Goal: Task Accomplishment & Management: Manage account settings

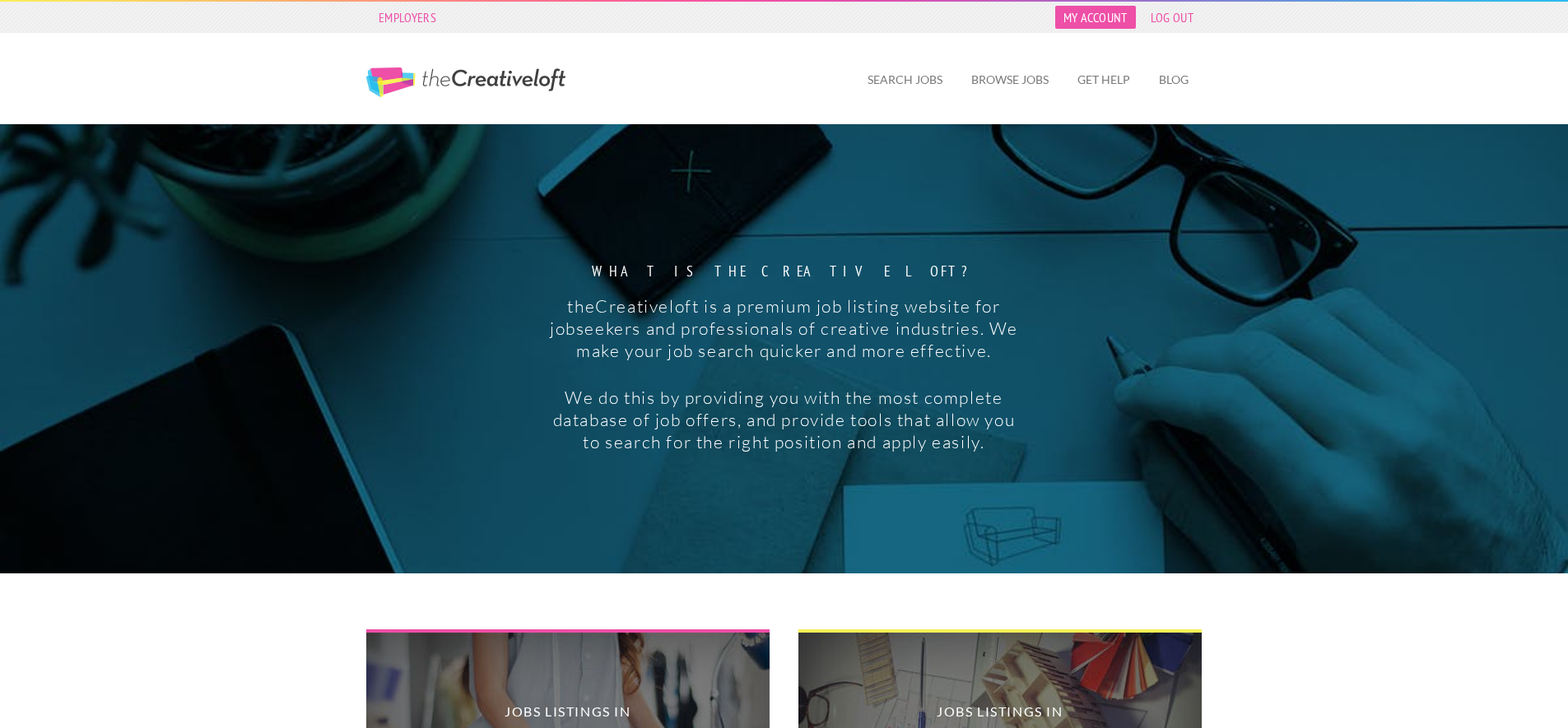
click at [1095, 21] on link "My Account" at bounding box center [1095, 16] width 80 height 23
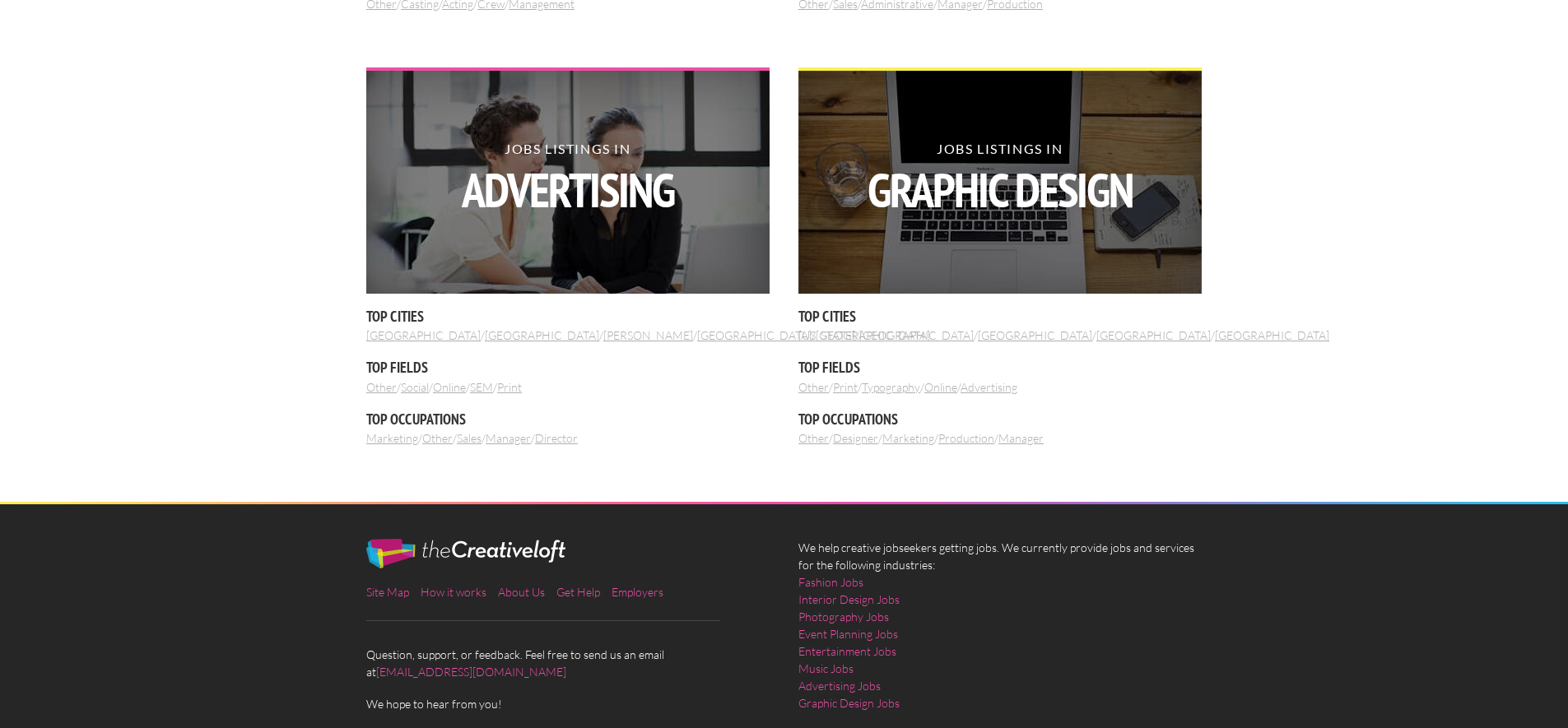
scroll to position [1892, 0]
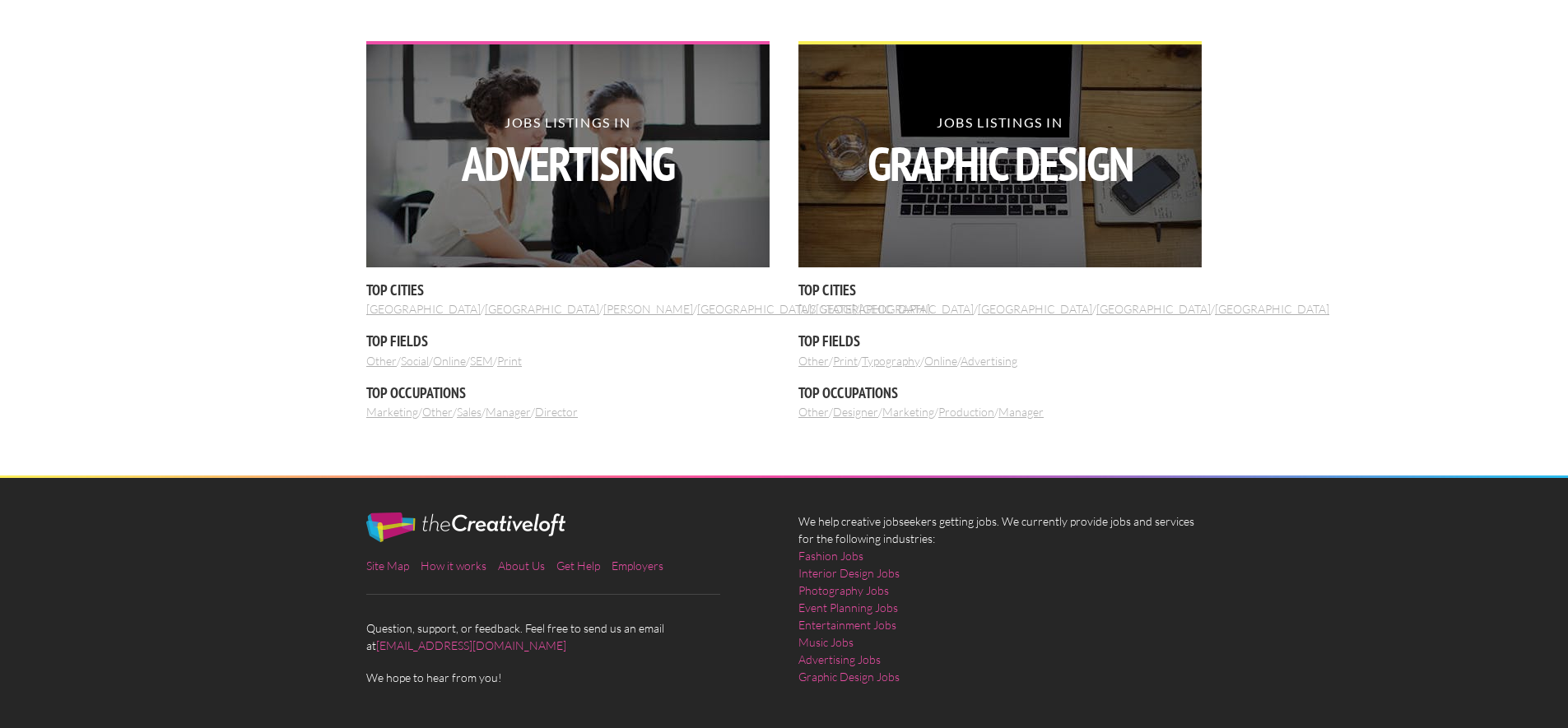
click at [392, 414] on link "Marketing" at bounding box center [392, 411] width 52 height 14
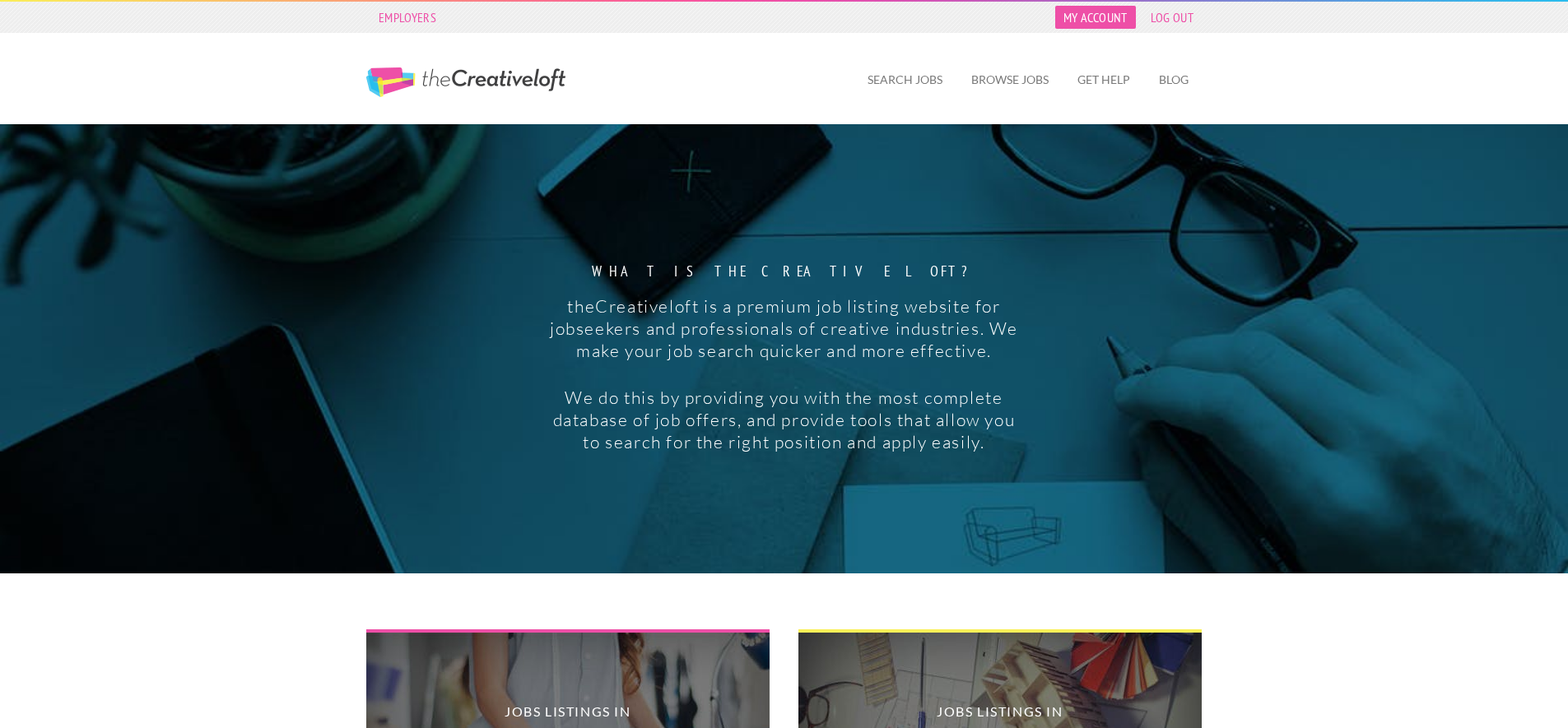
click at [1092, 12] on link "My Account" at bounding box center [1095, 16] width 80 height 23
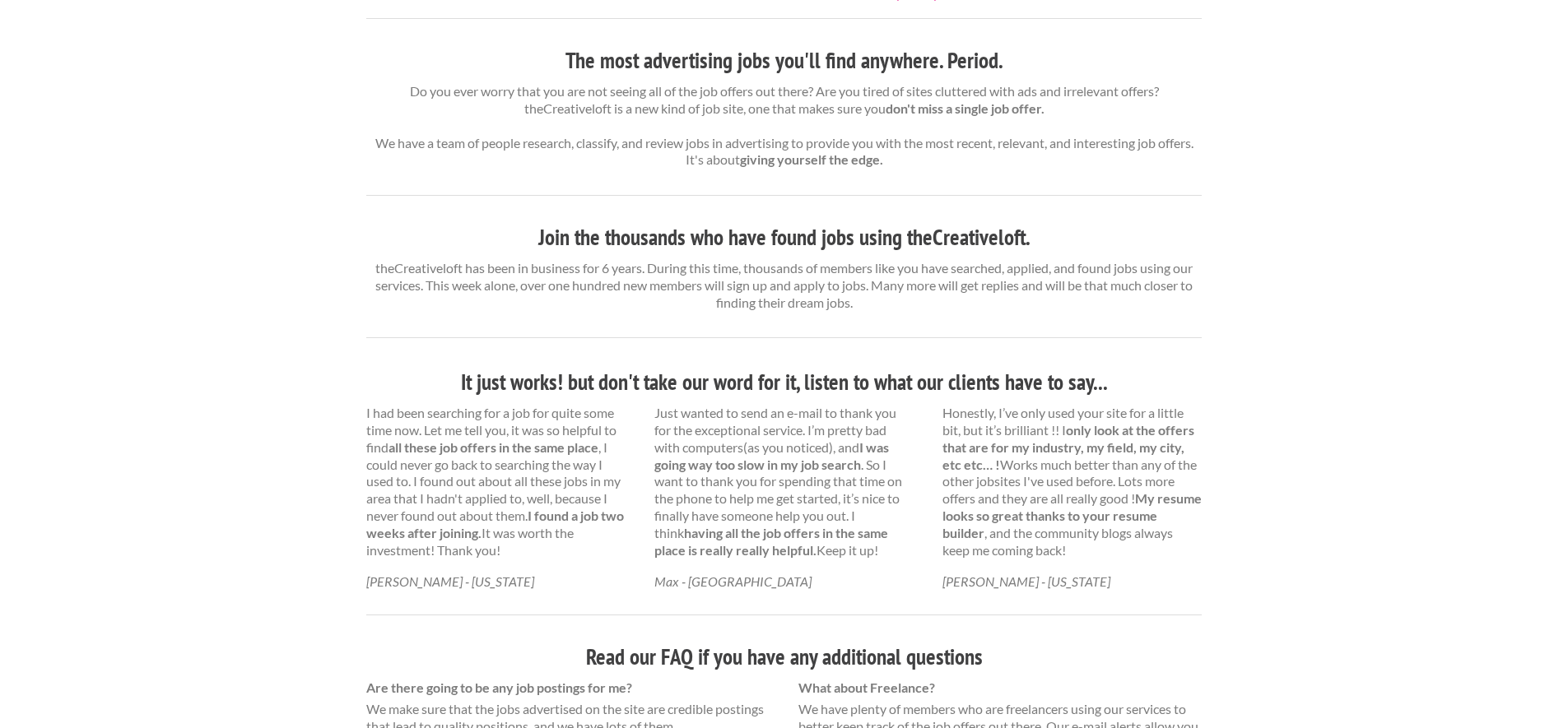
scroll to position [576, 0]
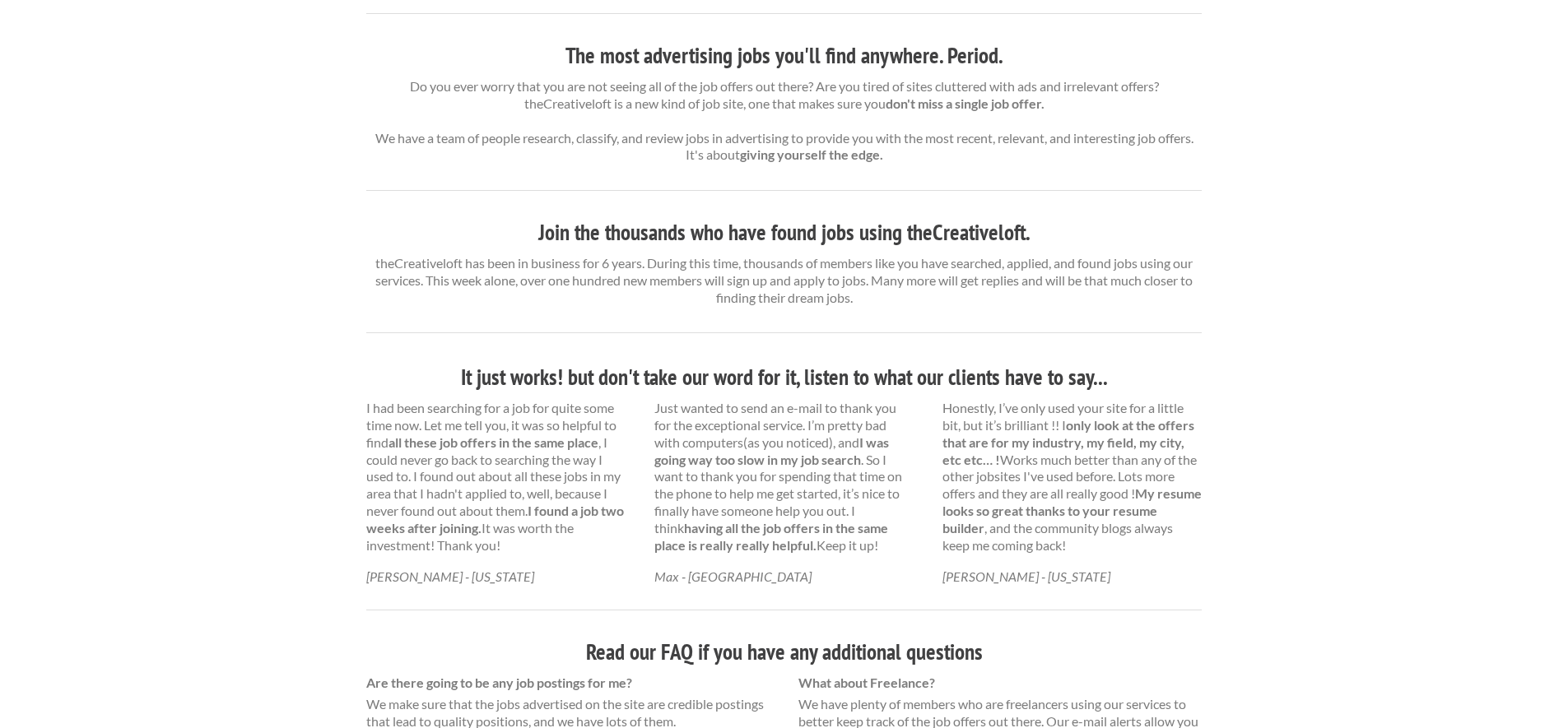
click at [931, 107] on strong "don't miss a single job offer." at bounding box center [965, 103] width 159 height 16
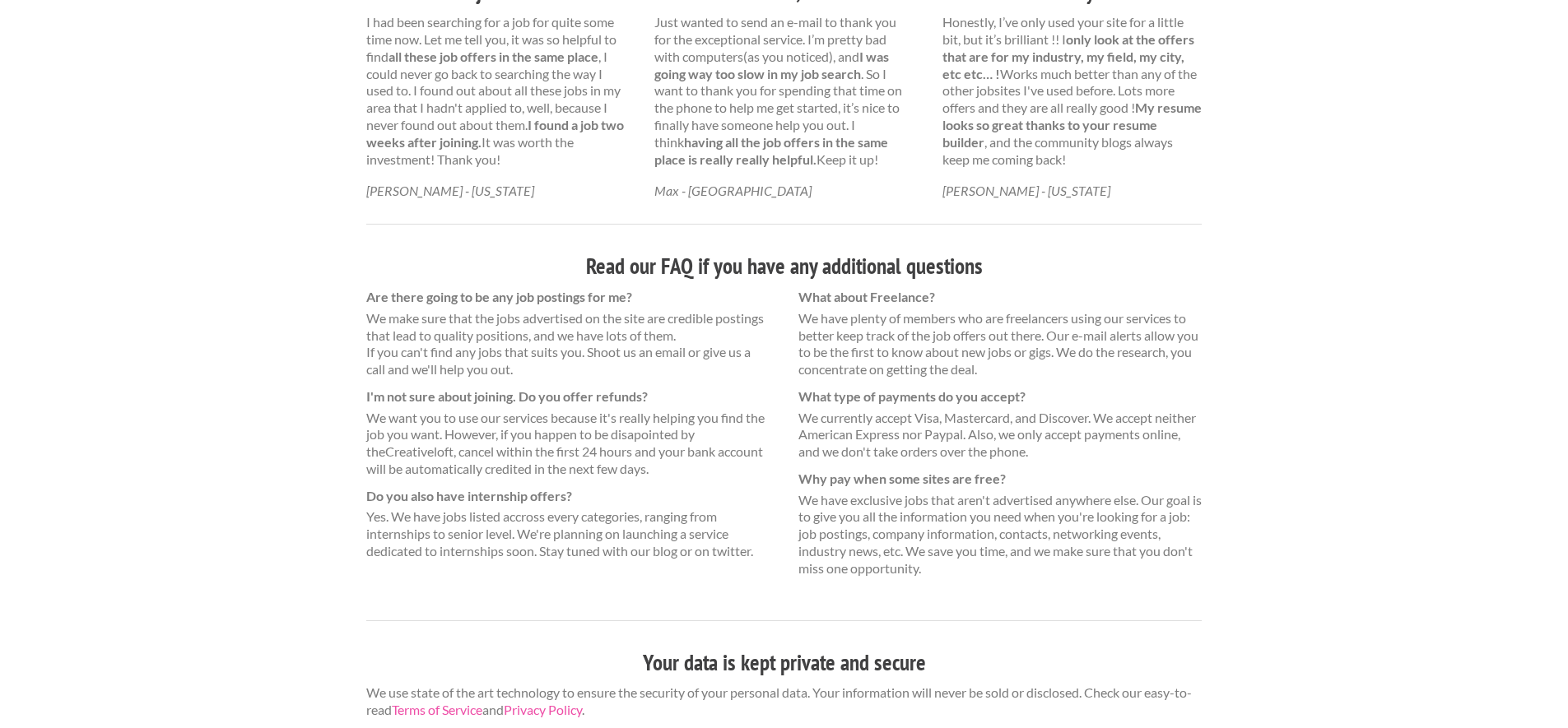
scroll to position [969, 0]
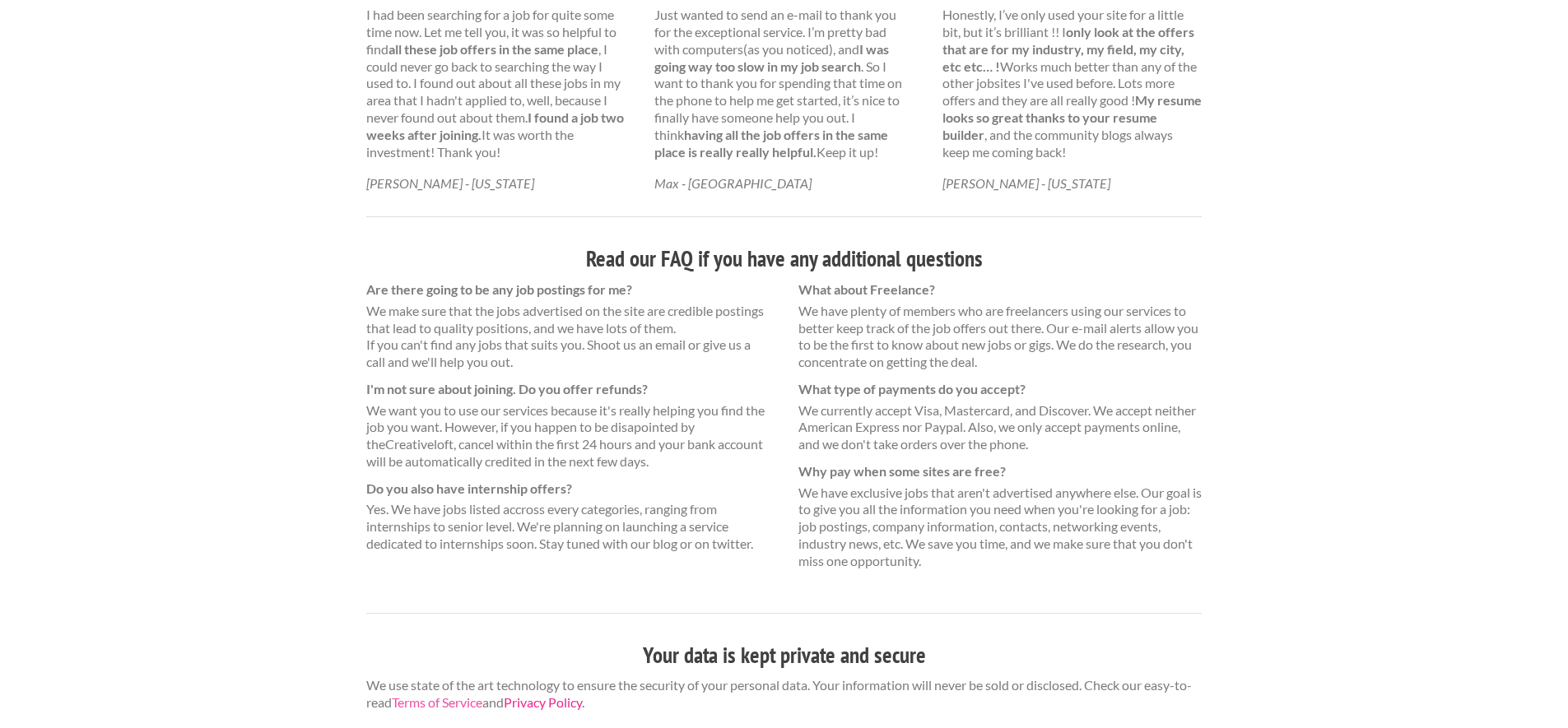
click at [549, 703] on link "Privacy Policy" at bounding box center [543, 702] width 78 height 16
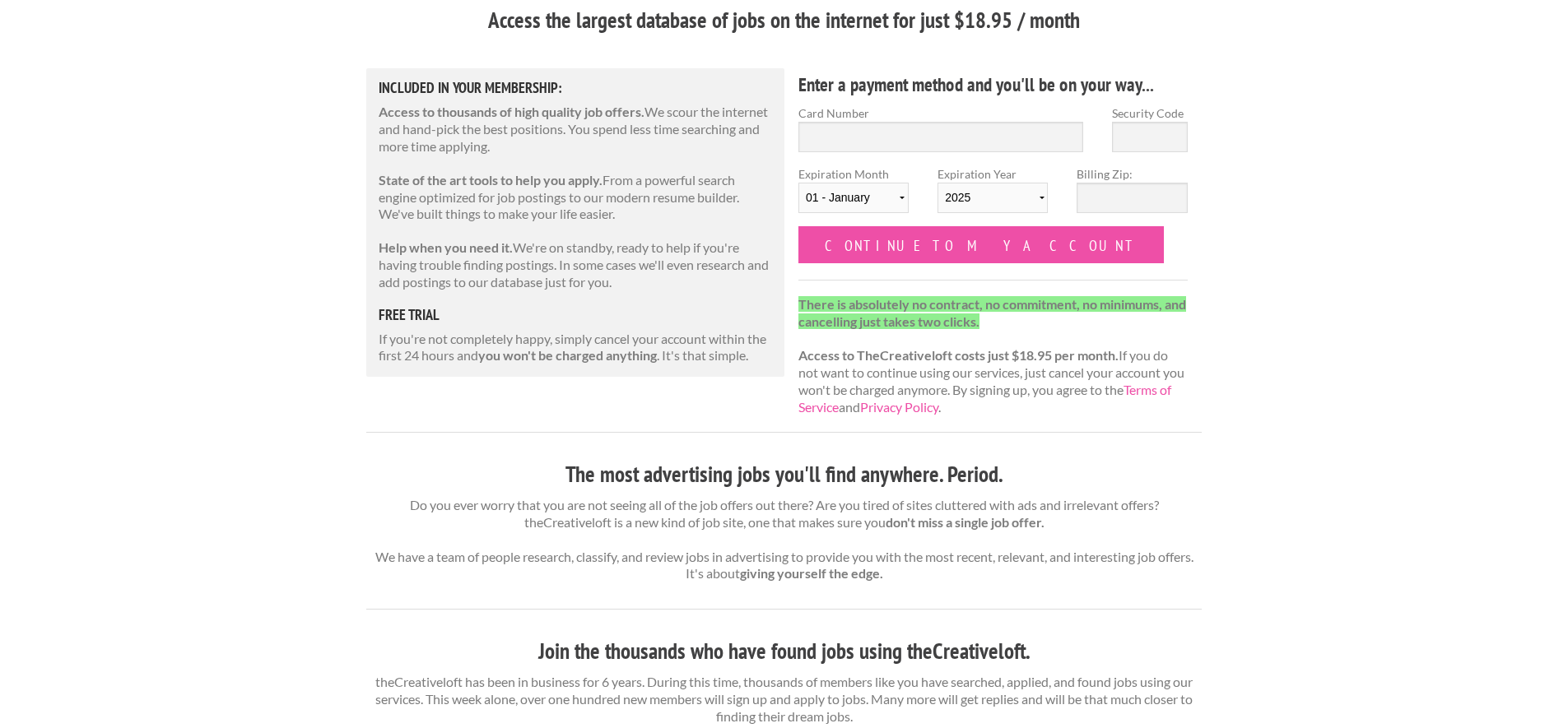
scroll to position [0, 0]
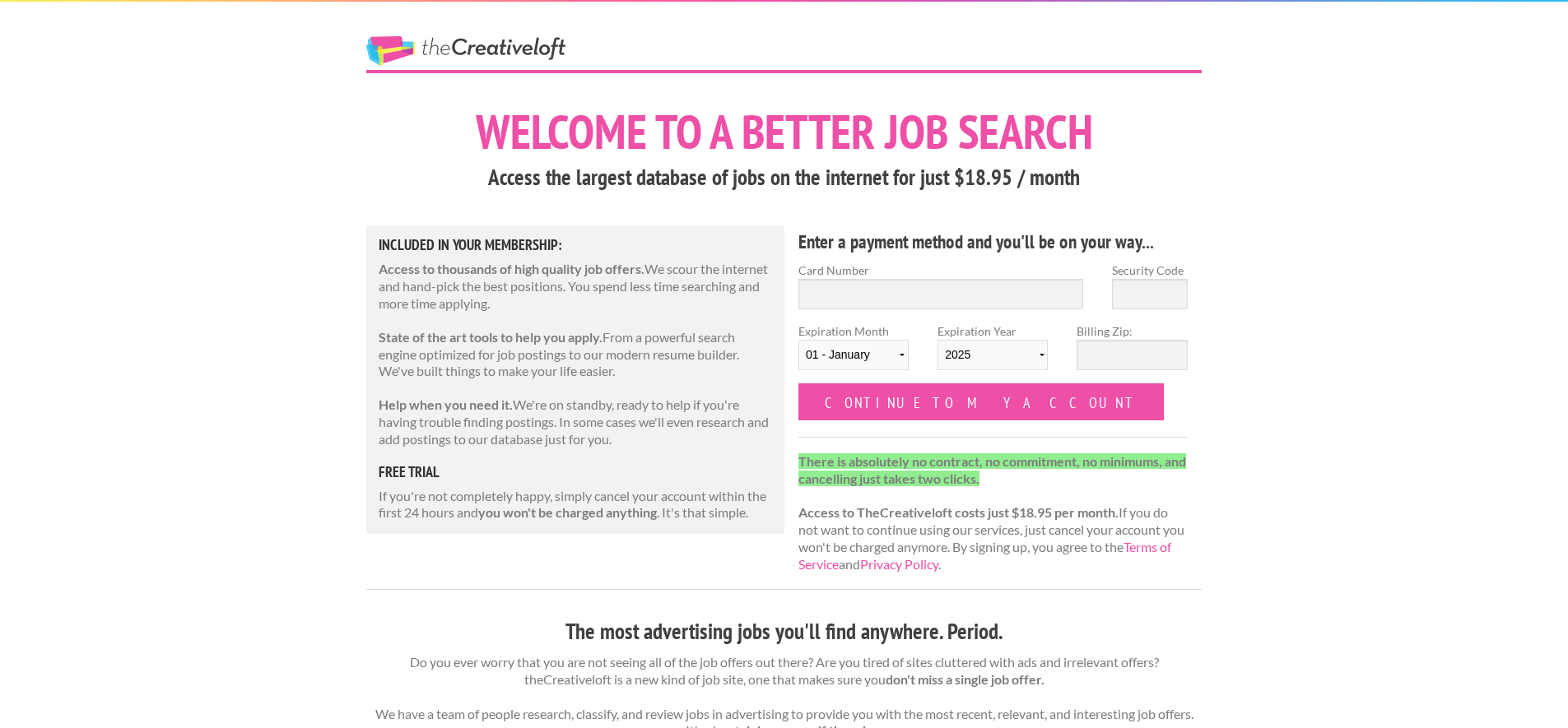
click at [479, 47] on link "The Creative Loft" at bounding box center [465, 51] width 199 height 29
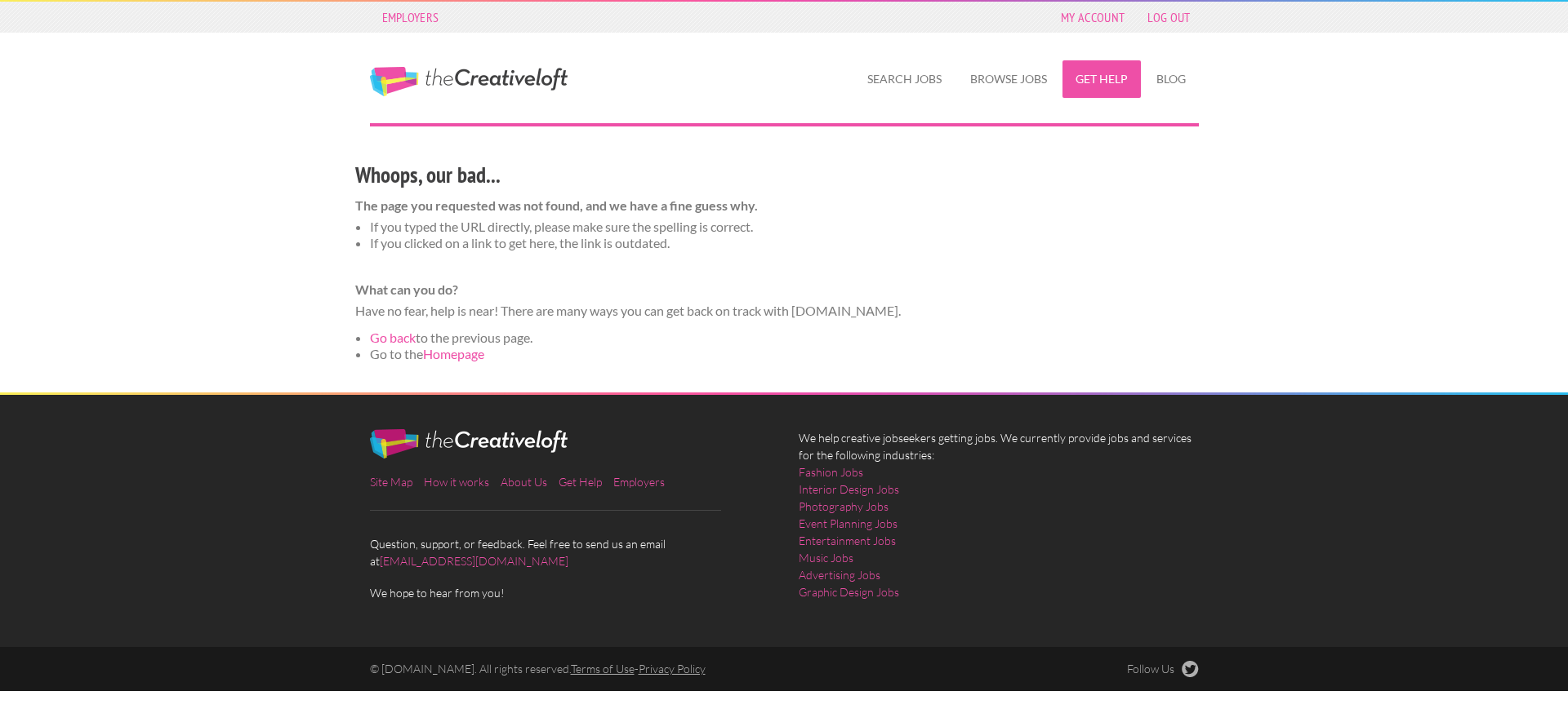
click at [1097, 74] on link "Get Help" at bounding box center [1101, 79] width 79 height 37
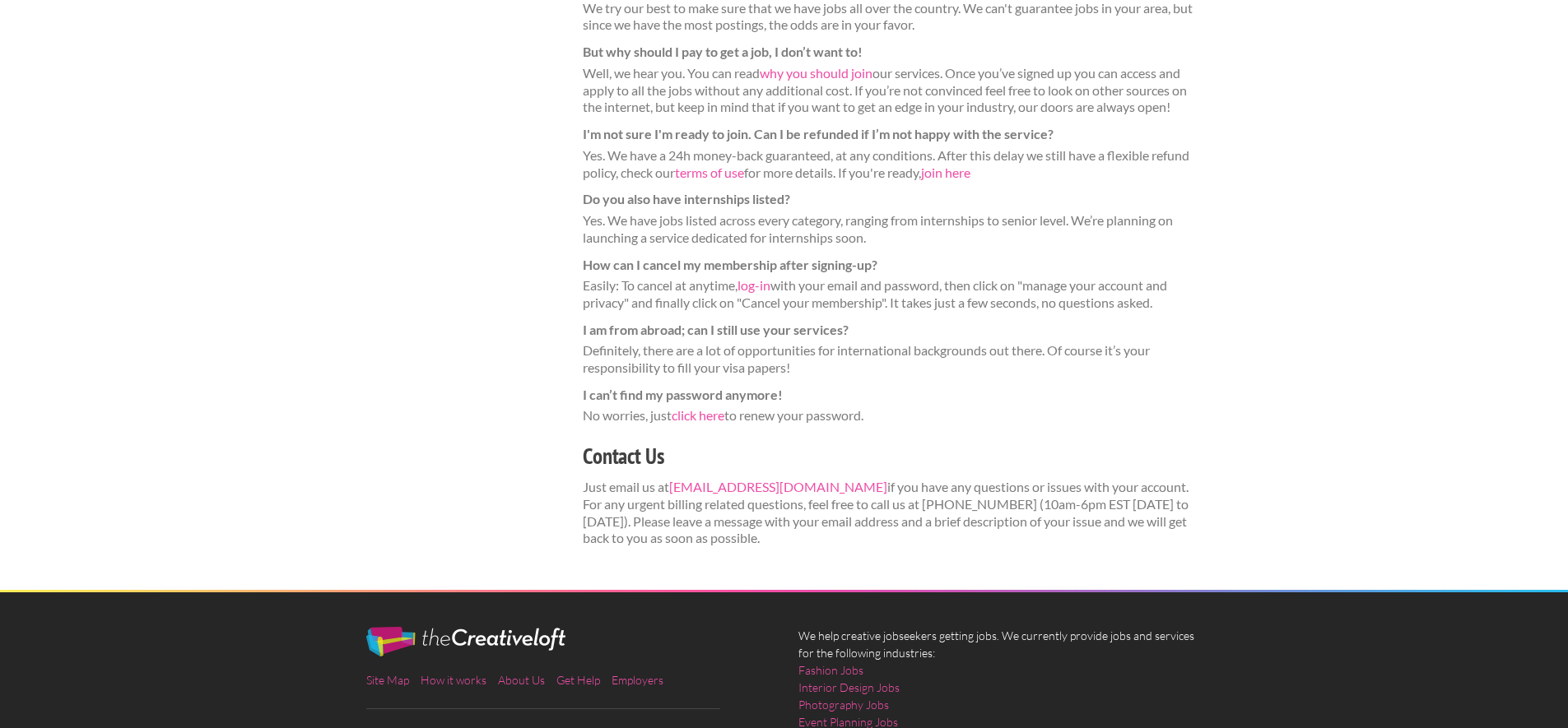
scroll to position [478, 0]
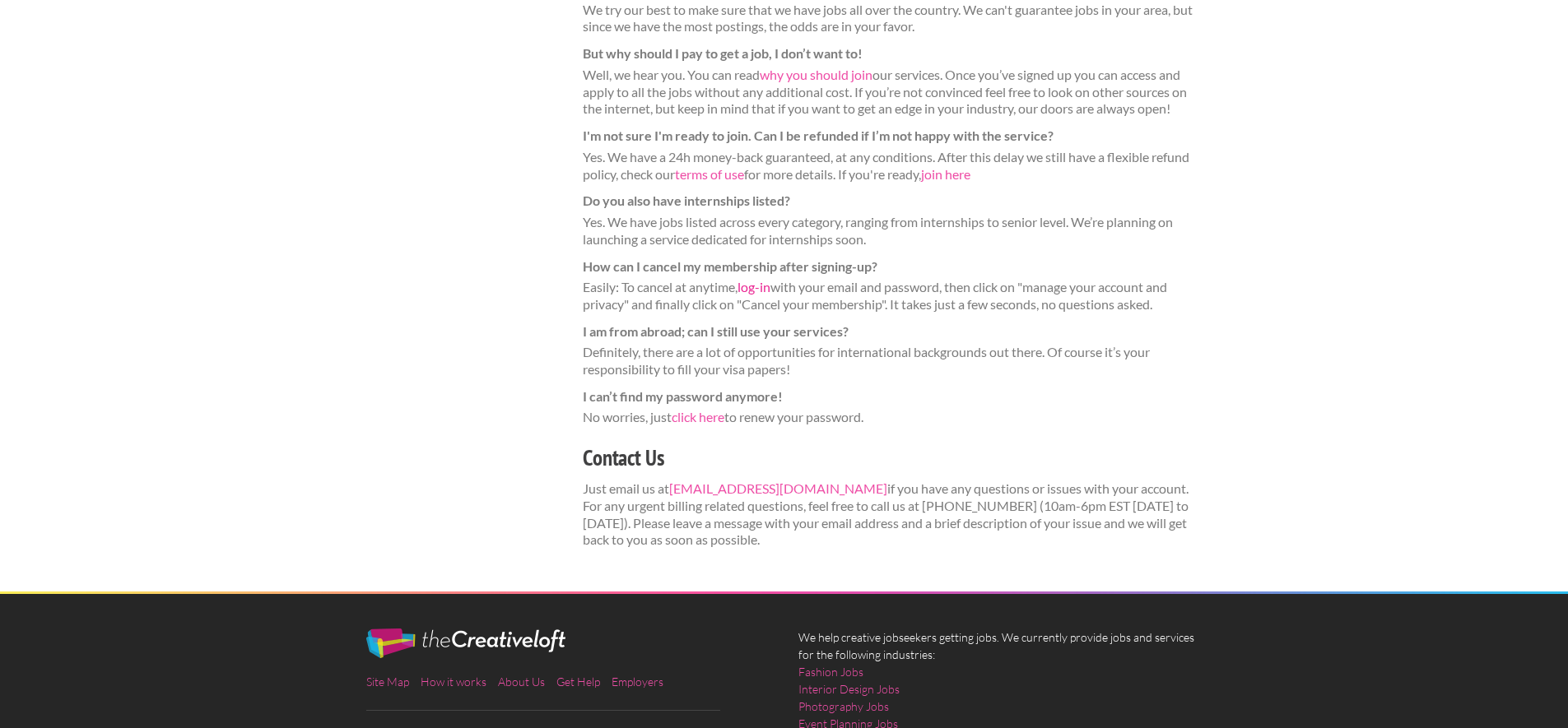
click at [763, 285] on link "log-in" at bounding box center [754, 286] width 33 height 16
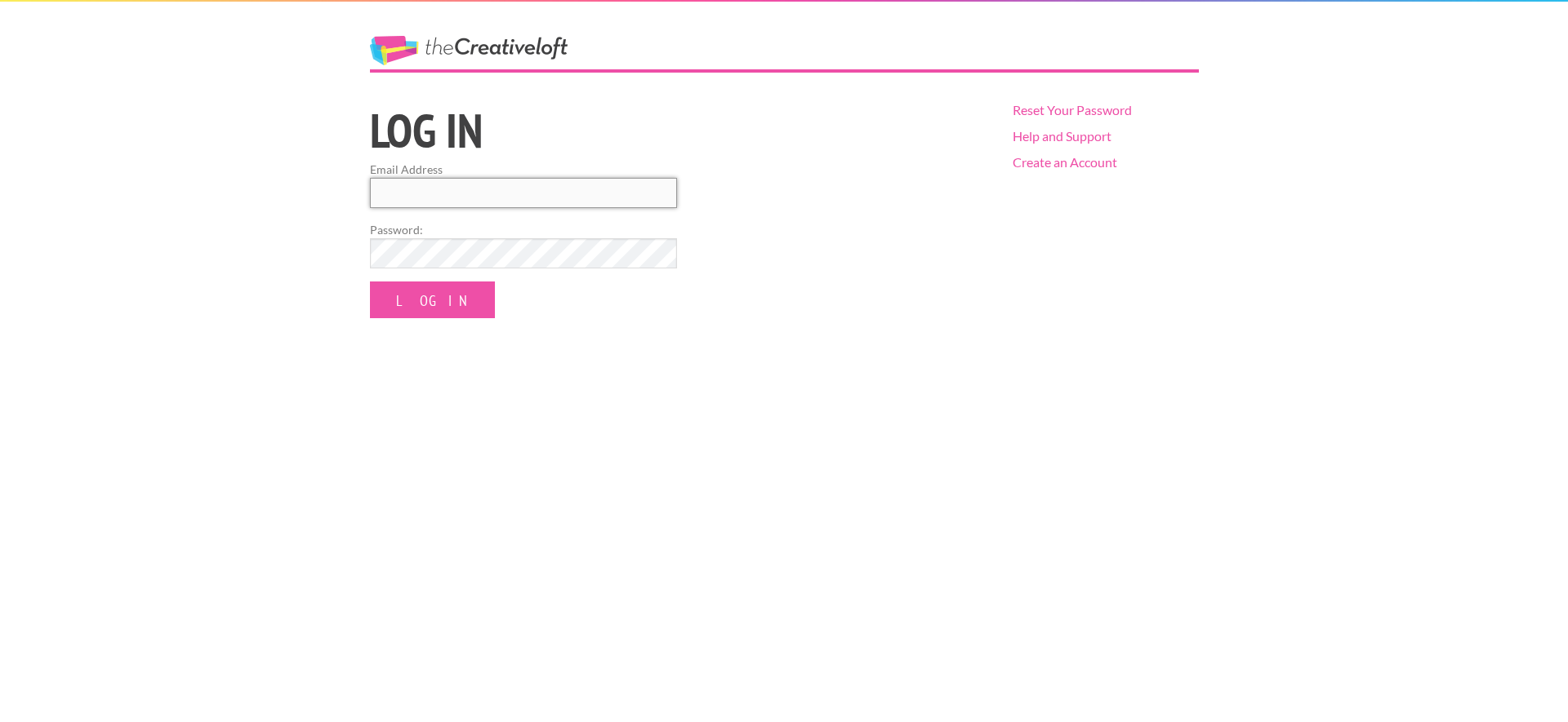
click at [534, 197] on input "Email Address" at bounding box center [523, 193] width 307 height 30
type input "robbyfanning@gmail.com"
click at [479, 271] on form "Email Address robbyfanning@gmail.com Password: Log In" at bounding box center [523, 240] width 307 height 157
click at [370, 281] on input "Log In" at bounding box center [433, 299] width 125 height 37
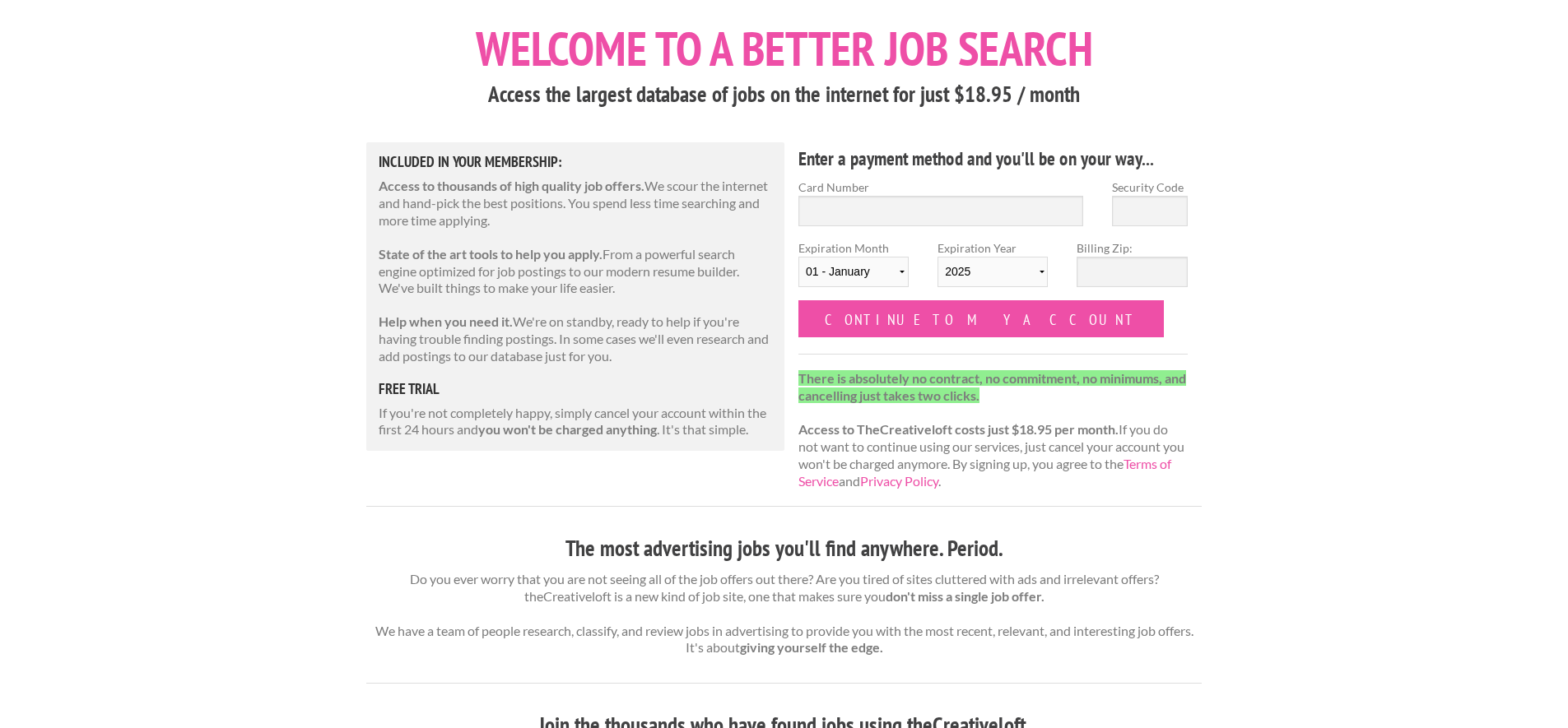
scroll to position [82, 0]
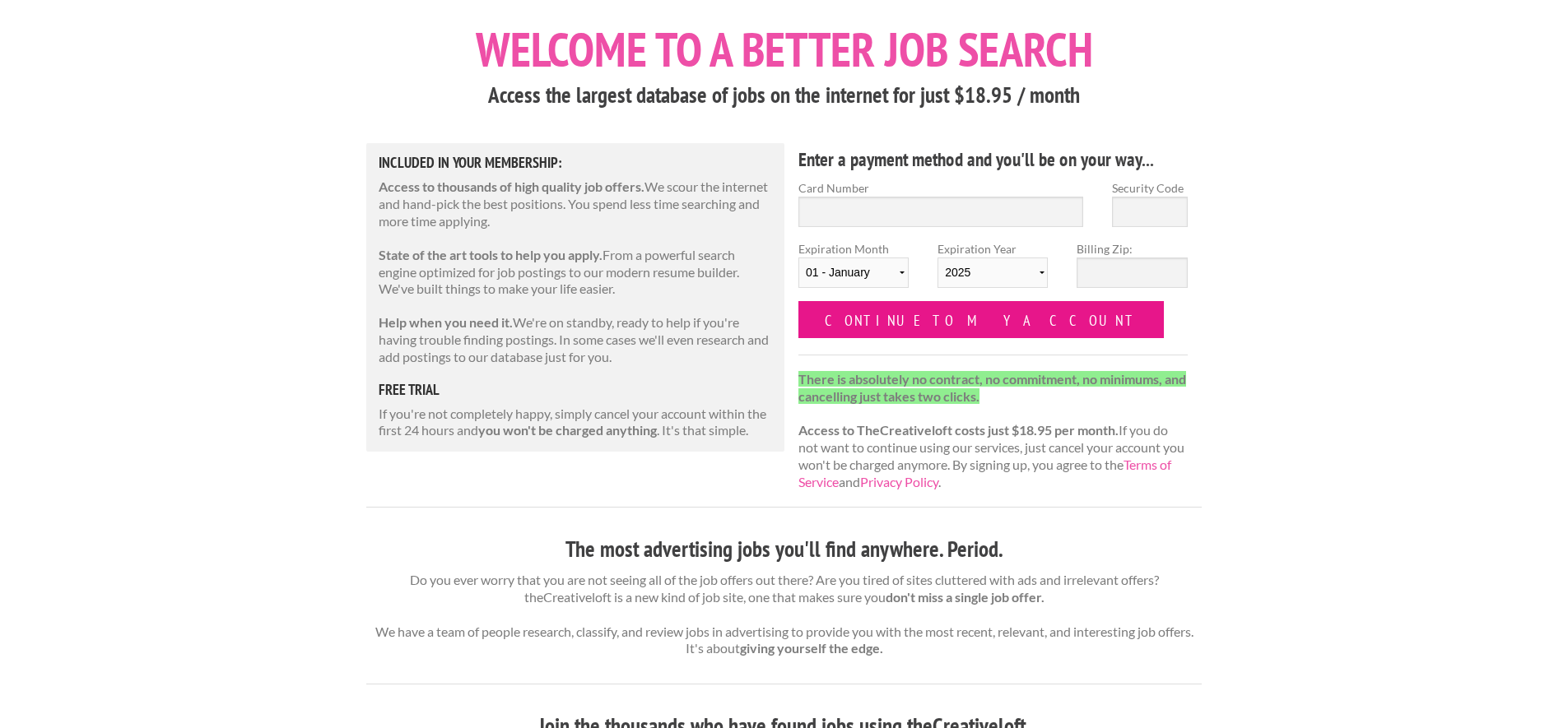
click at [887, 327] on input "Continue to my account" at bounding box center [981, 319] width 365 height 37
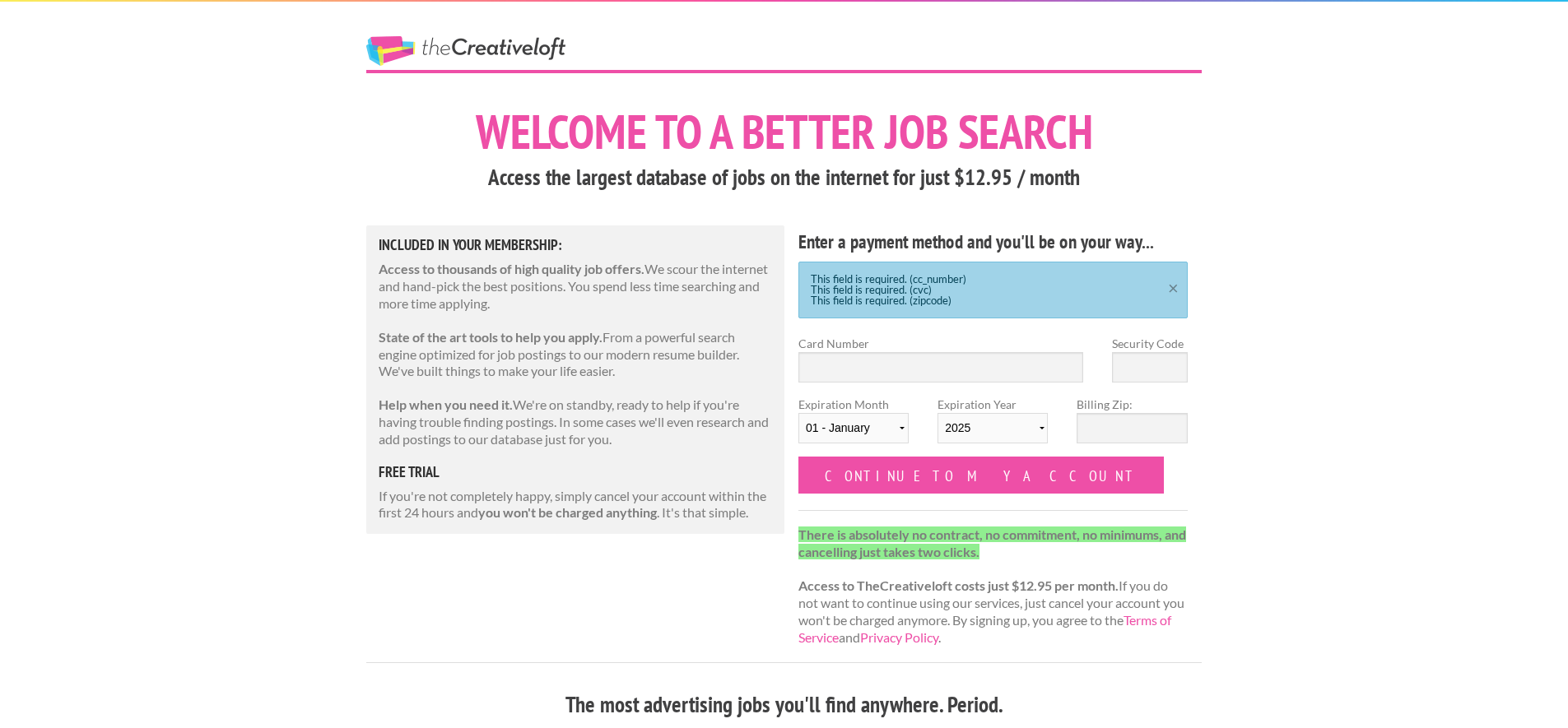
click at [1171, 289] on link "×" at bounding box center [1173, 286] width 21 height 11
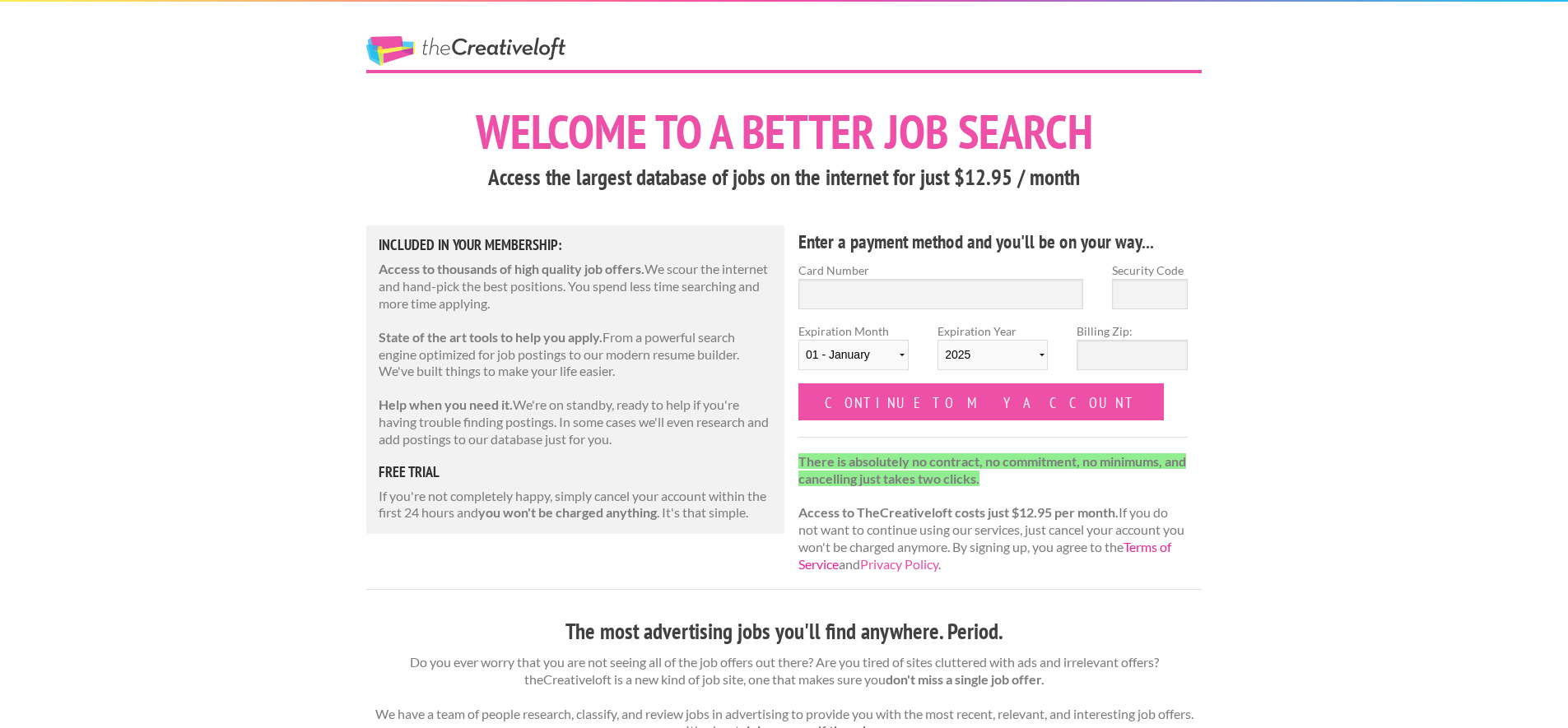
click at [855, 567] on link "Terms of Service" at bounding box center [985, 556] width 373 height 33
drag, startPoint x: 569, startPoint y: 50, endPoint x: 449, endPoint y: 55, distance: 120.1
click at [449, 55] on span "The Creative Loft" at bounding box center [496, 53] width 259 height 34
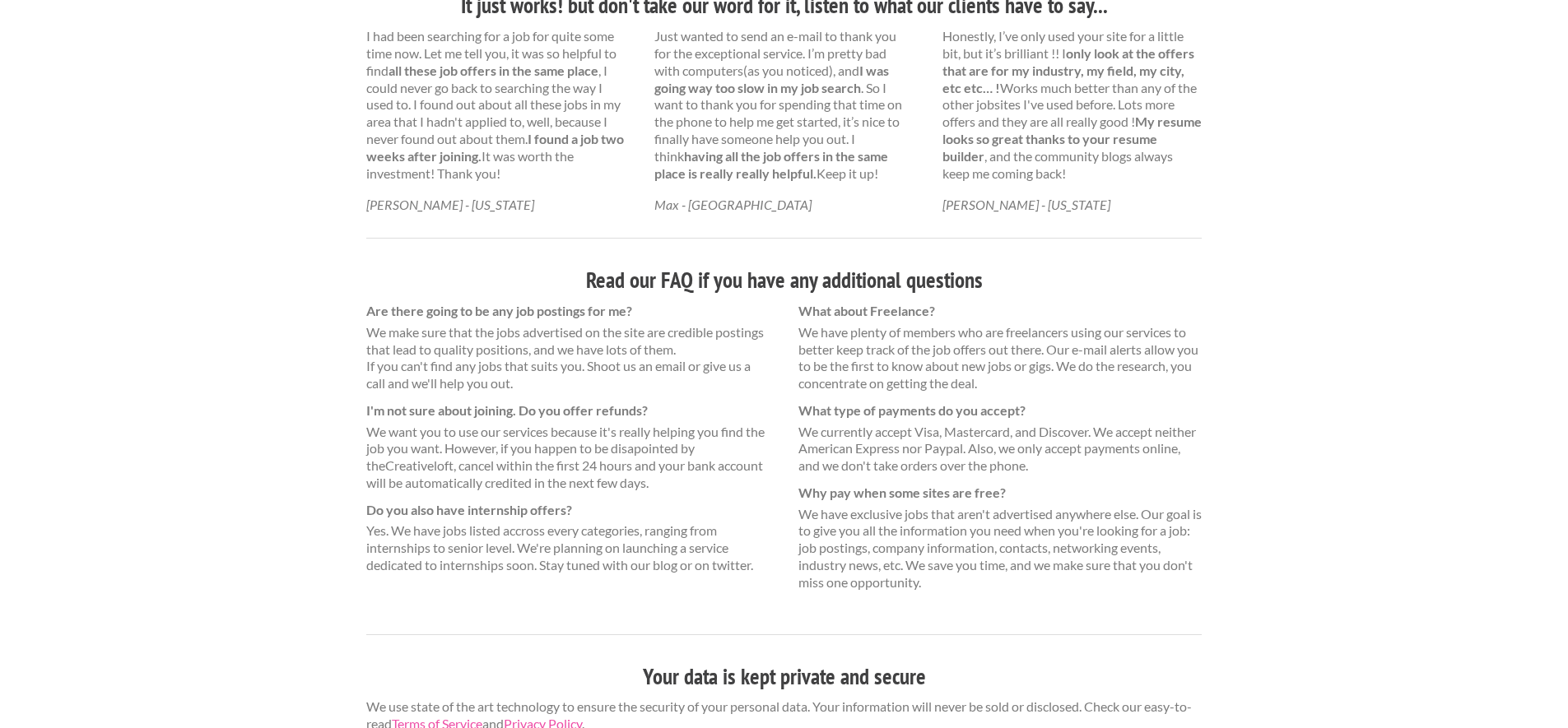
scroll to position [969, 0]
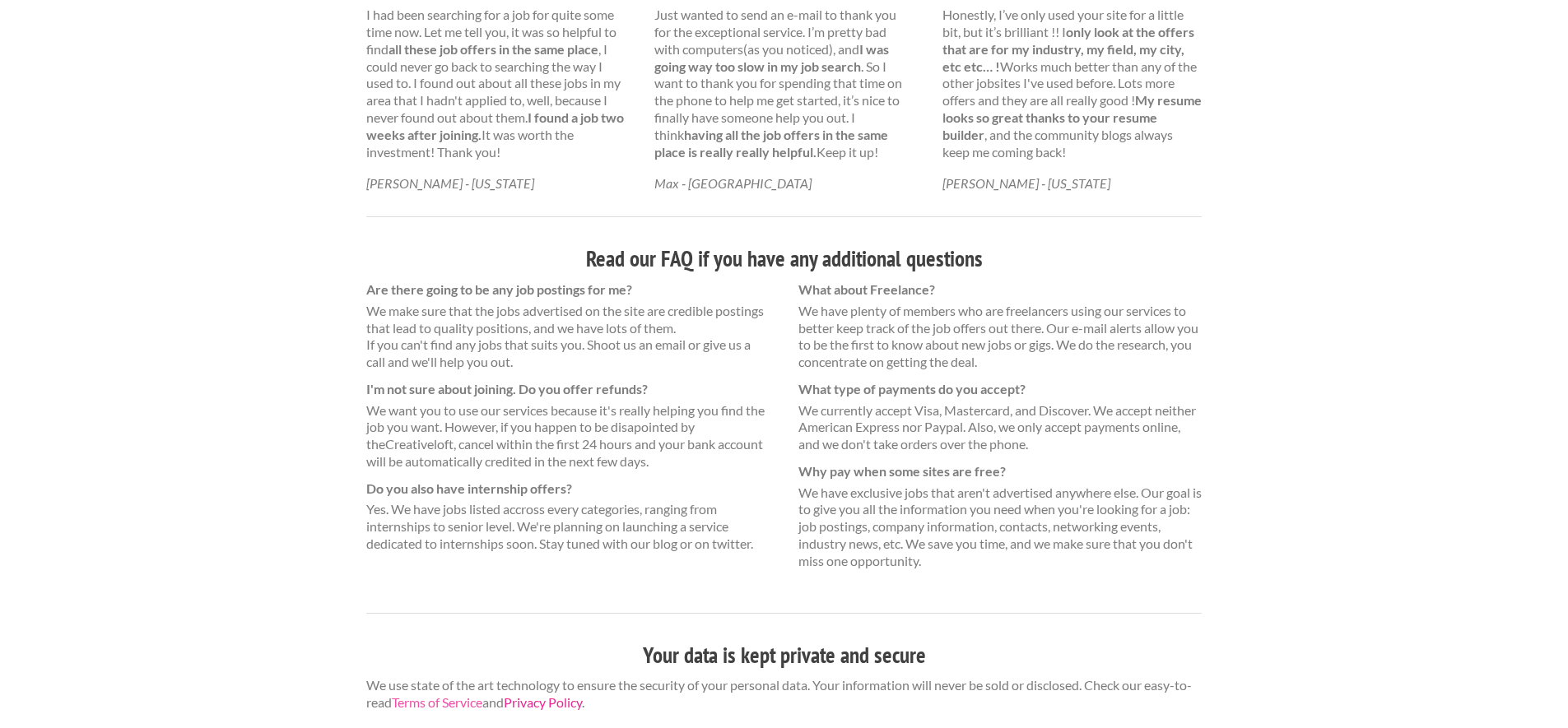
click at [570, 703] on link "Privacy Policy" at bounding box center [543, 702] width 78 height 16
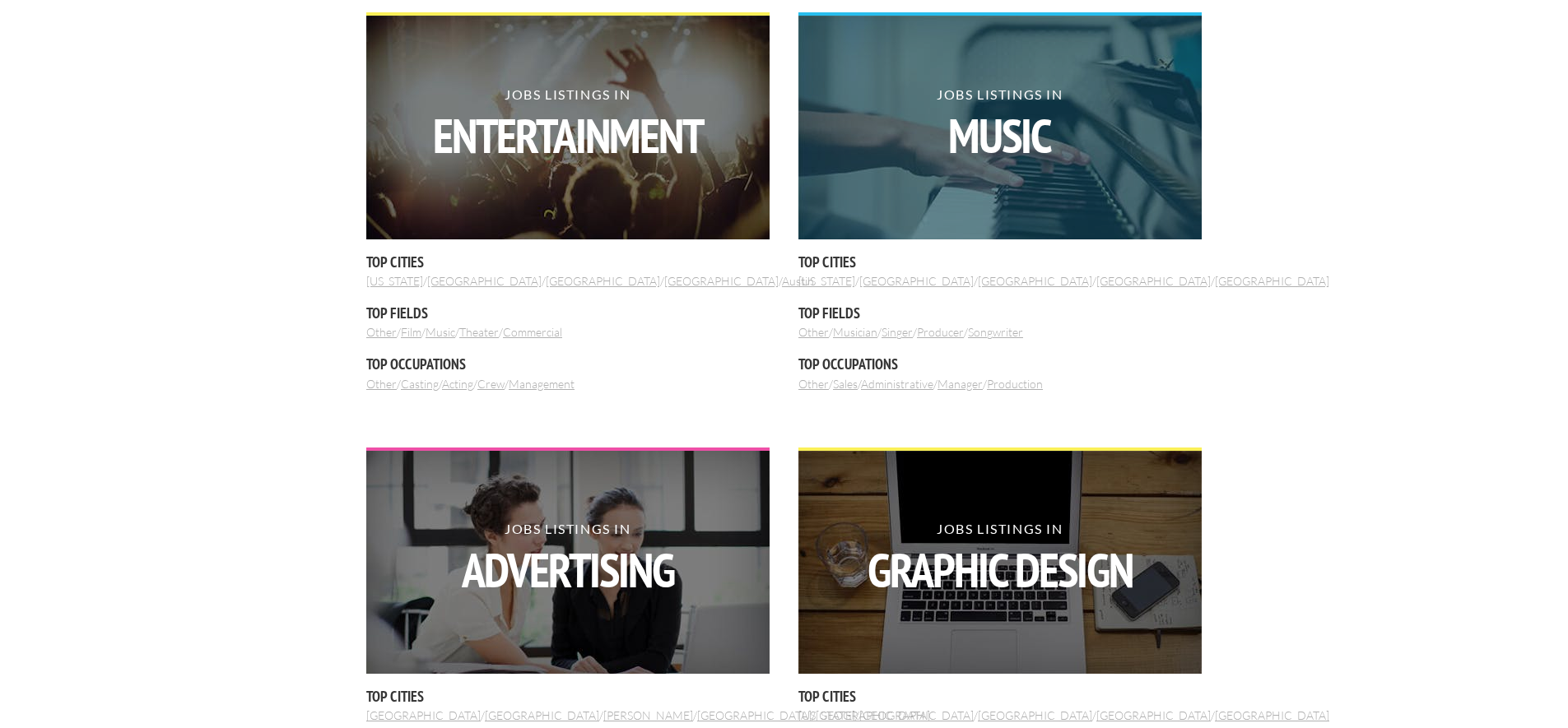
scroll to position [1941, 0]
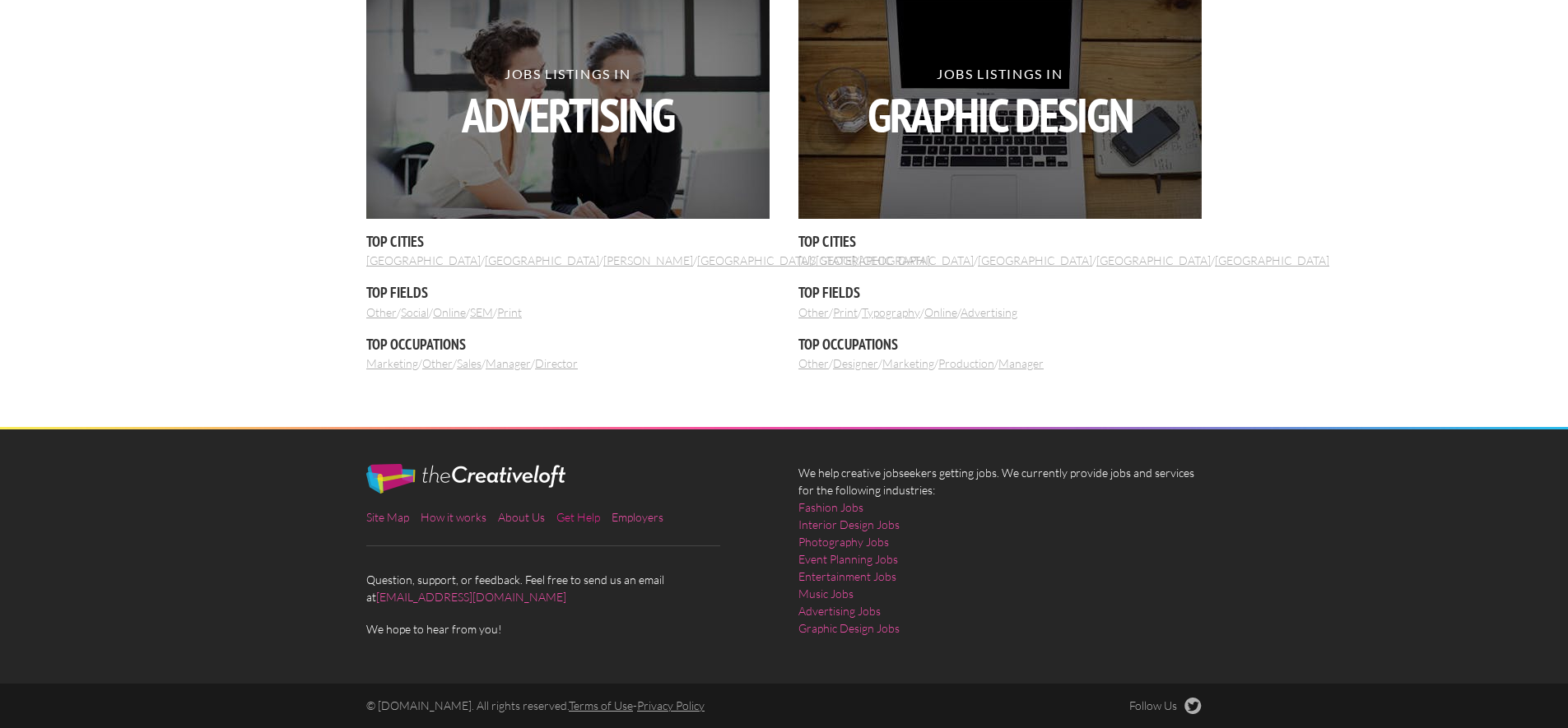
click at [575, 515] on link "Get Help" at bounding box center [579, 516] width 44 height 14
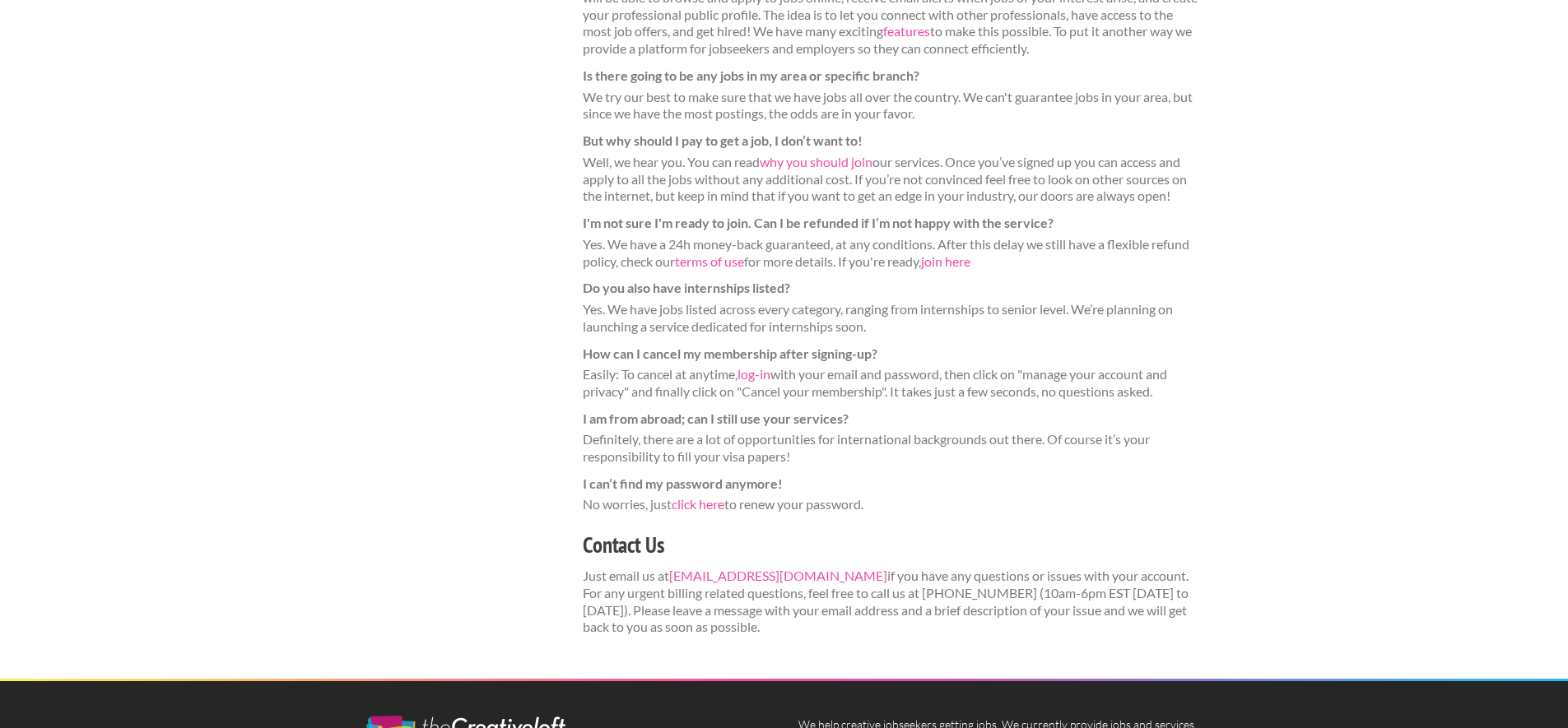
scroll to position [411, 0]
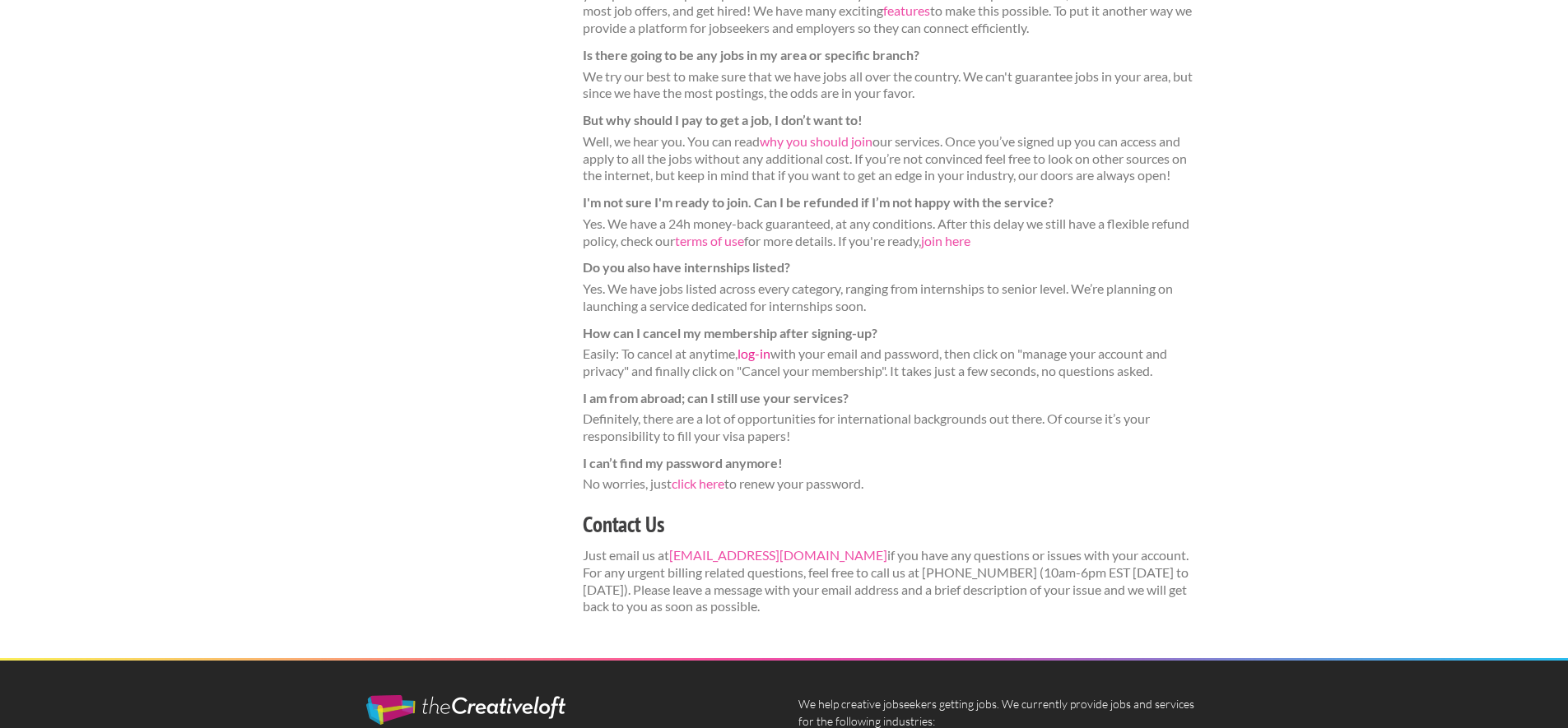
click at [756, 356] on link "log-in" at bounding box center [754, 353] width 33 height 16
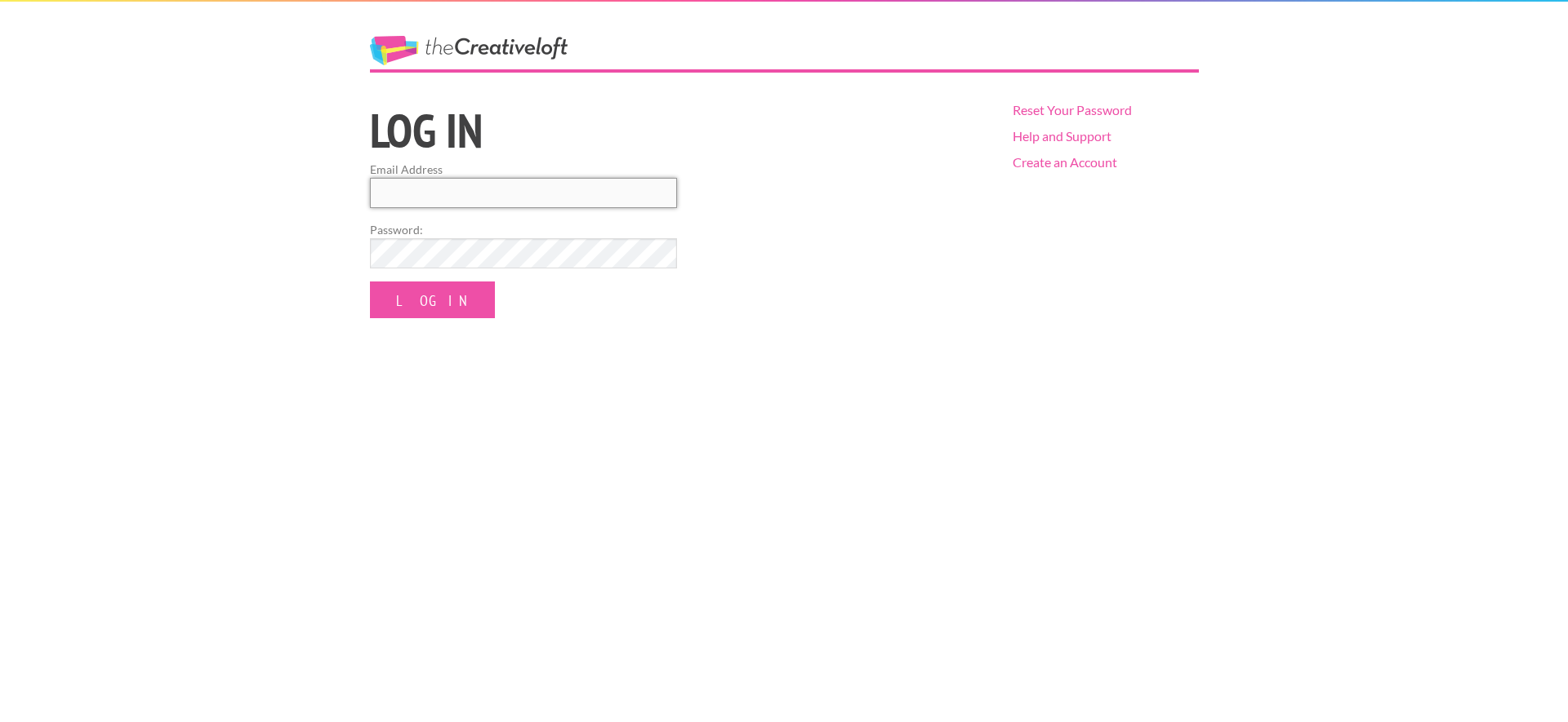
click at [477, 192] on input "Email Address" at bounding box center [523, 193] width 307 height 30
type input "robbyfanning@gmail.com"
click at [370, 281] on input "Log In" at bounding box center [433, 299] width 125 height 37
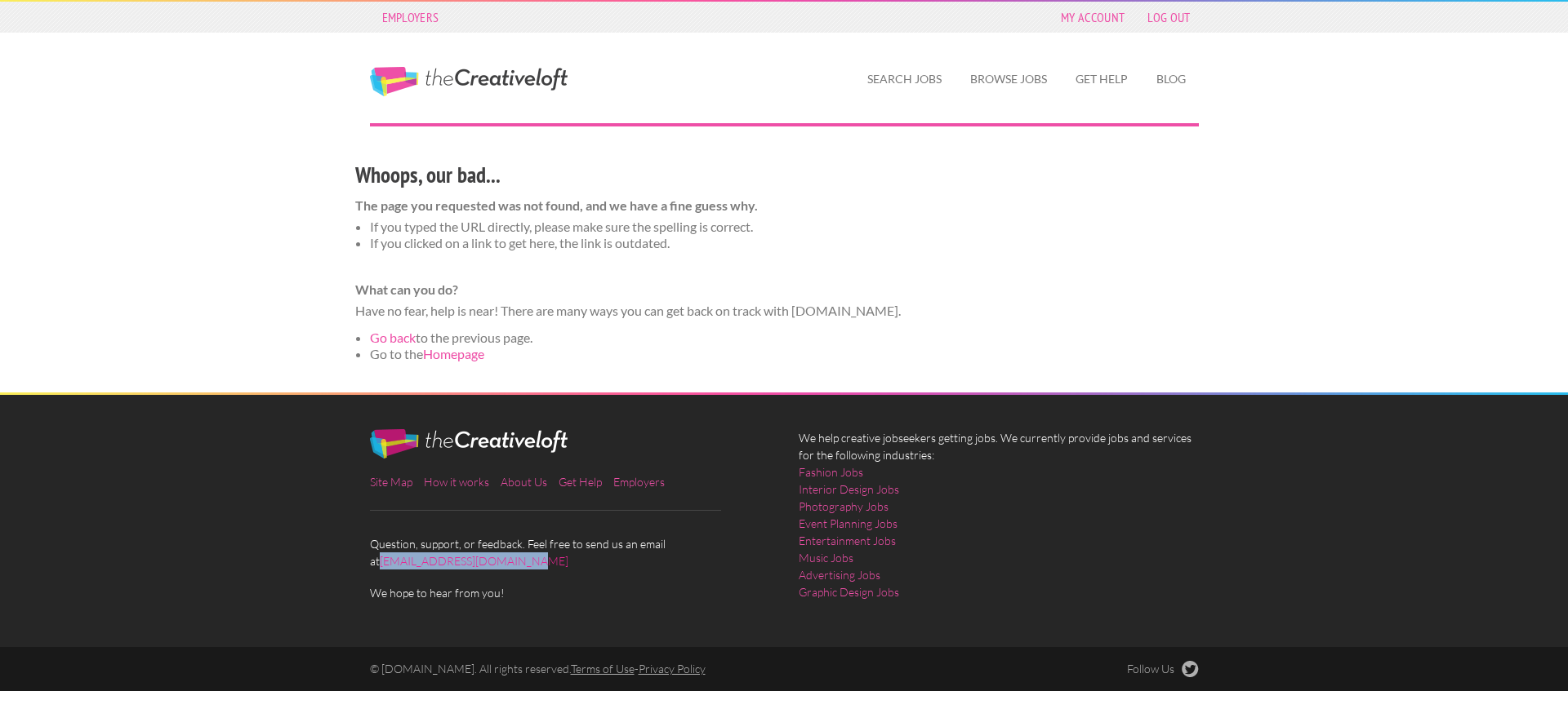
drag, startPoint x: 503, startPoint y: 563, endPoint x: 370, endPoint y: 564, distance: 133.0
click at [370, 564] on div "Site Map How it works About Us Get Help Employers Question, support, or feedbac…" at bounding box center [569, 515] width 429 height 172
copy link "[EMAIL_ADDRESS][DOMAIN_NAME]"
click at [617, 607] on div "Site Map How it works About Us Get Help Employers Question, support, or feedbac…" at bounding box center [783, 505] width 857 height 219
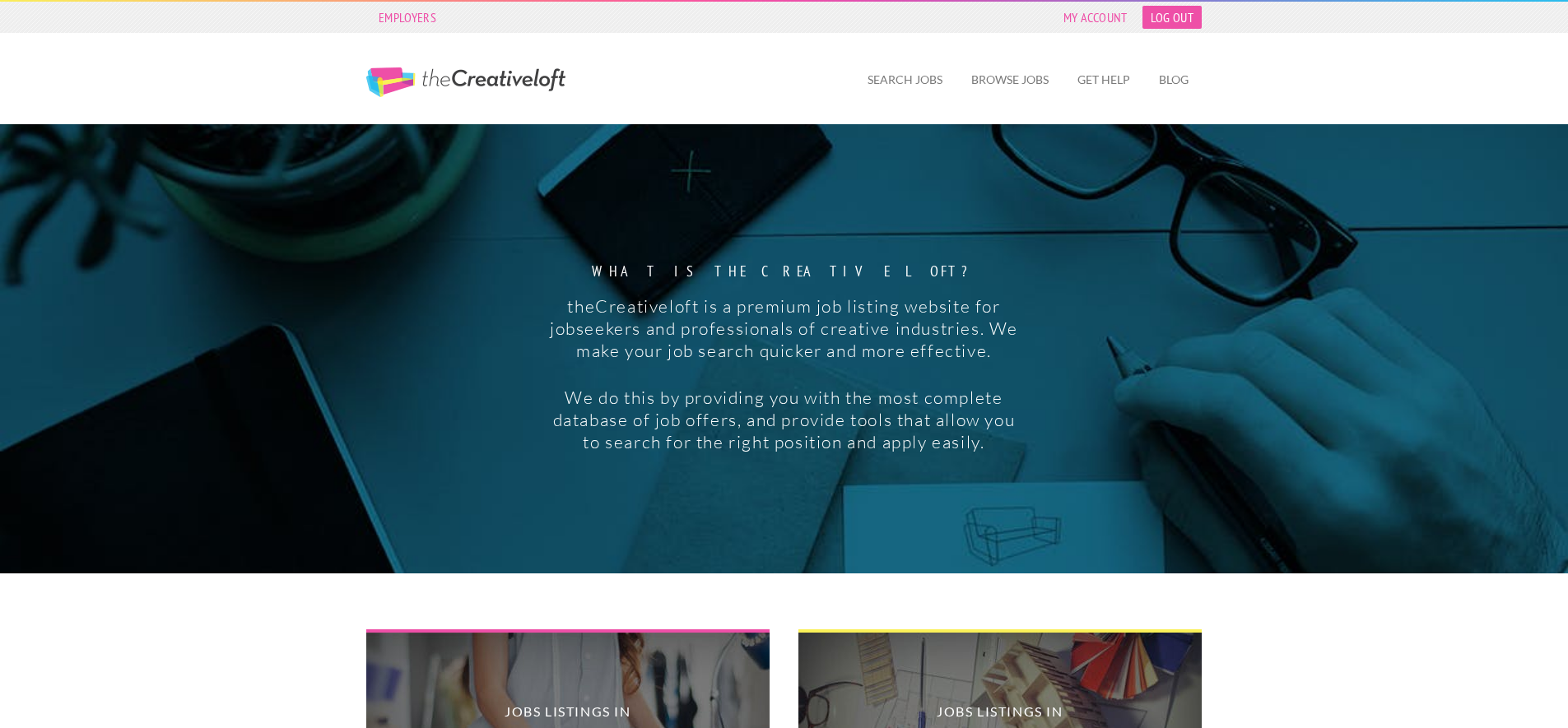
click at [1182, 18] on link "Log Out" at bounding box center [1172, 16] width 59 height 23
